Goal: Navigation & Orientation: Find specific page/section

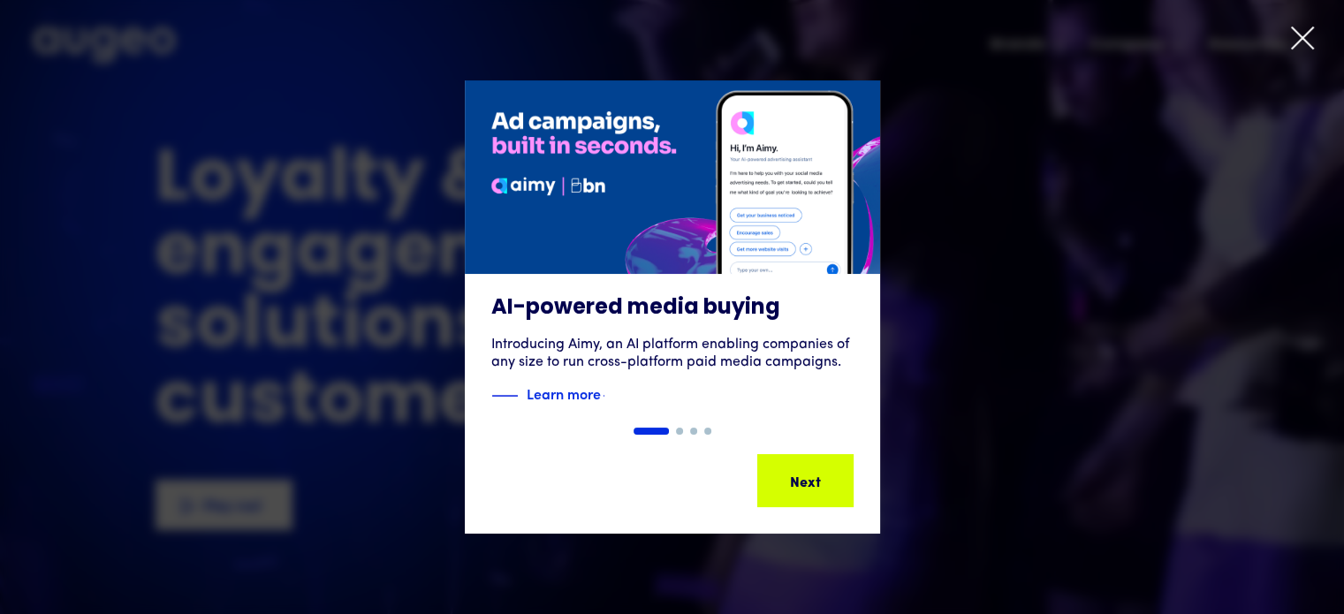
click at [1305, 39] on icon at bounding box center [1302, 38] width 27 height 27
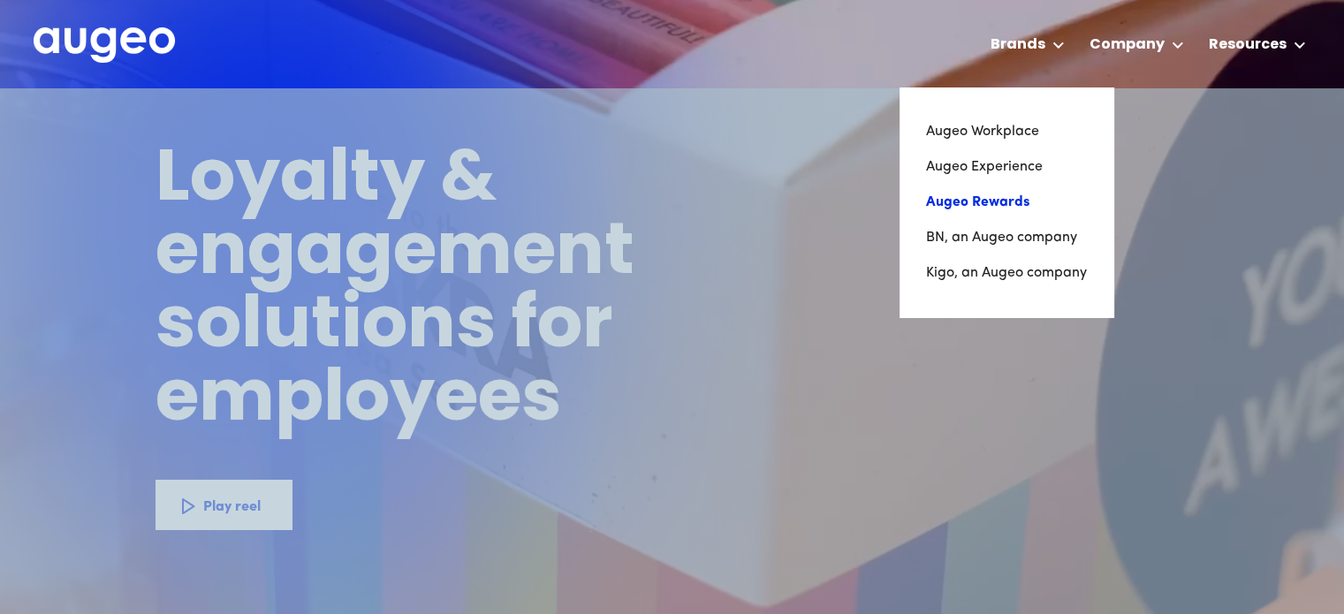
click at [977, 201] on link "Augeo Rewards" at bounding box center [1006, 202] width 161 height 35
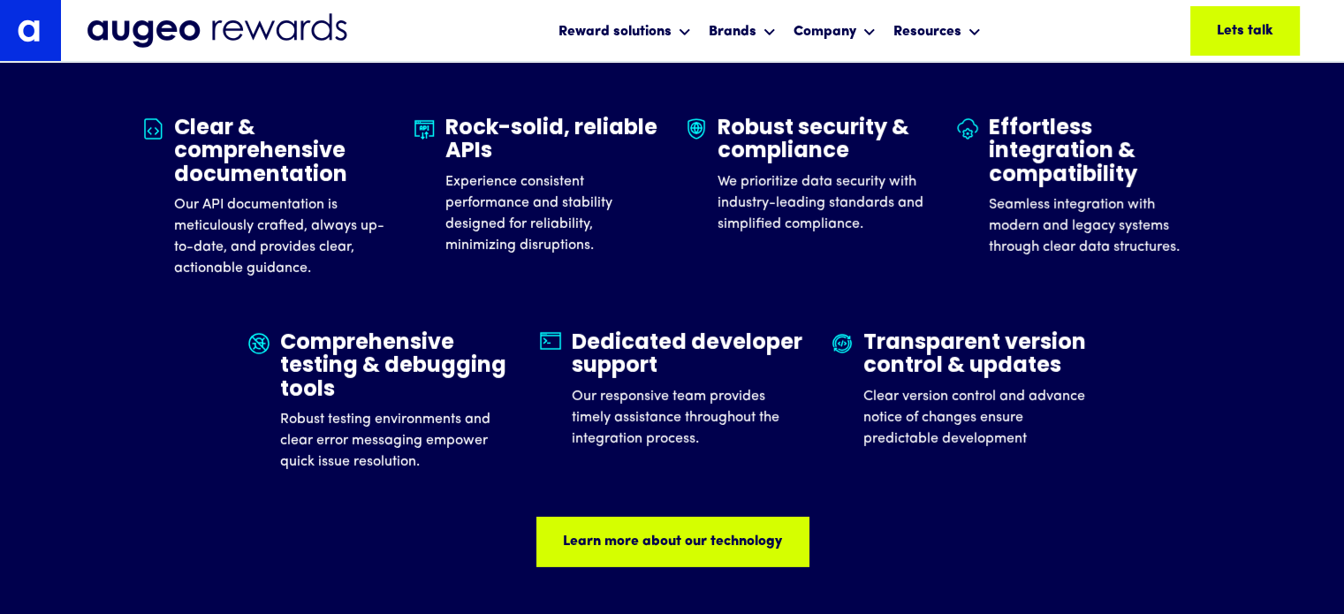
scroll to position [5433, 0]
